Goal: Task Accomplishment & Management: Manage account settings

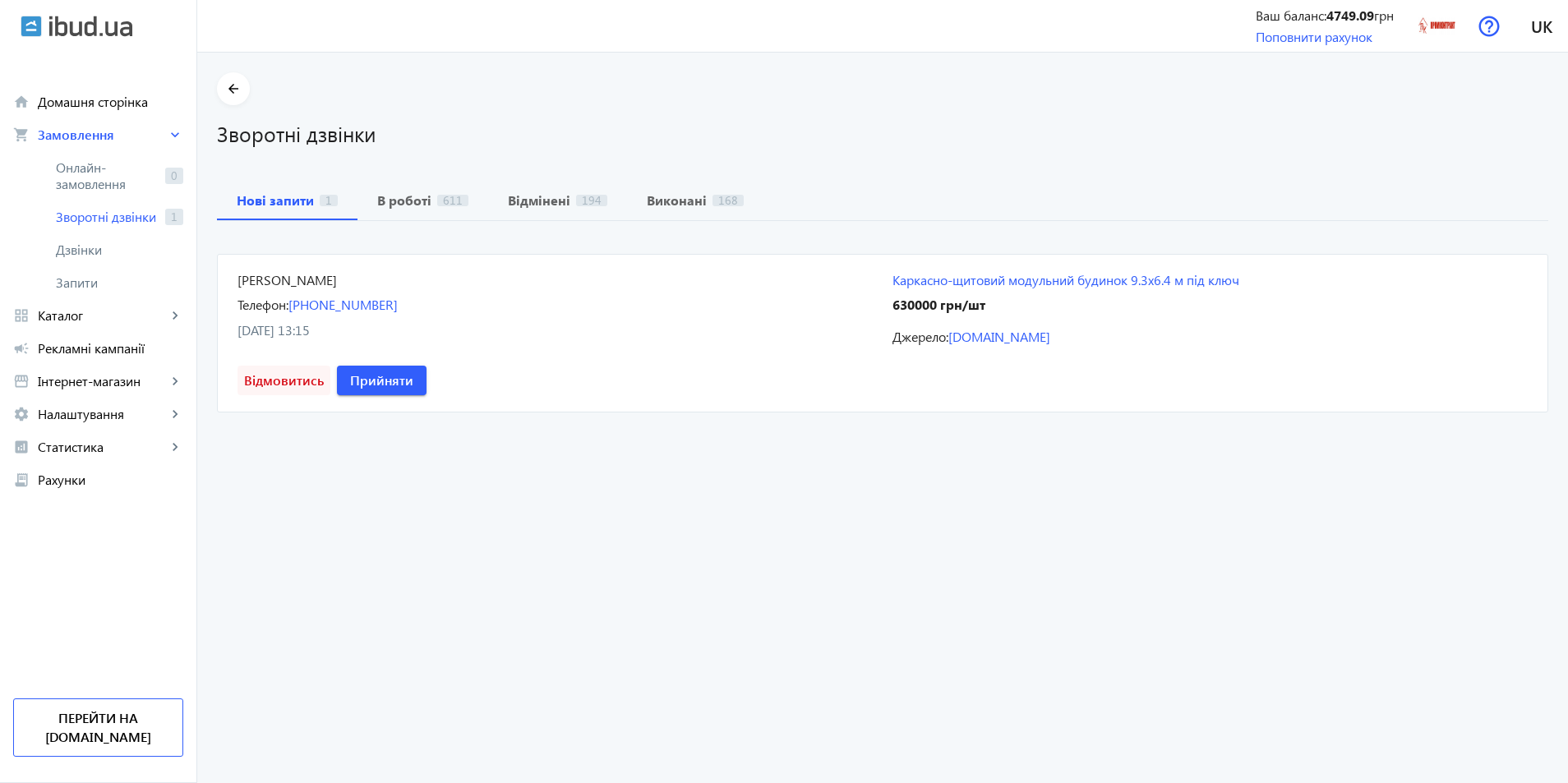
click at [323, 371] on span "Відмовитись" at bounding box center [284, 380] width 80 height 18
